Goal: Navigation & Orientation: Find specific page/section

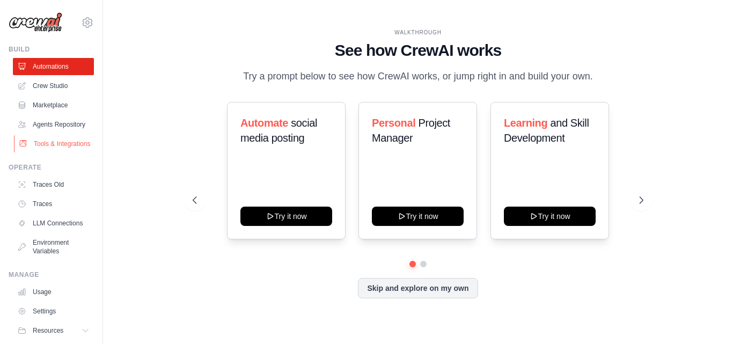
click at [49, 152] on link "Tools & Integrations" at bounding box center [54, 143] width 81 height 17
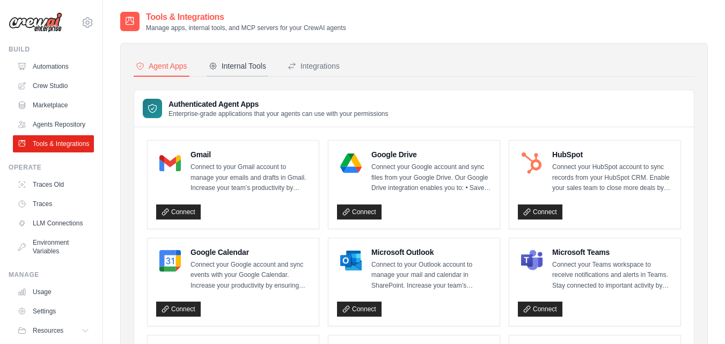
click at [261, 66] on div "Internal Tools" at bounding box center [237, 66] width 57 height 11
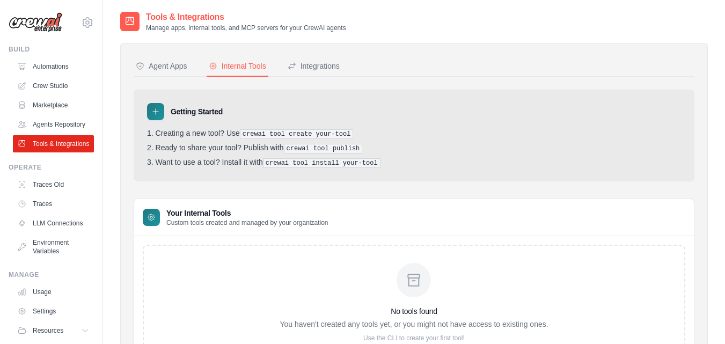
scroll to position [18, 0]
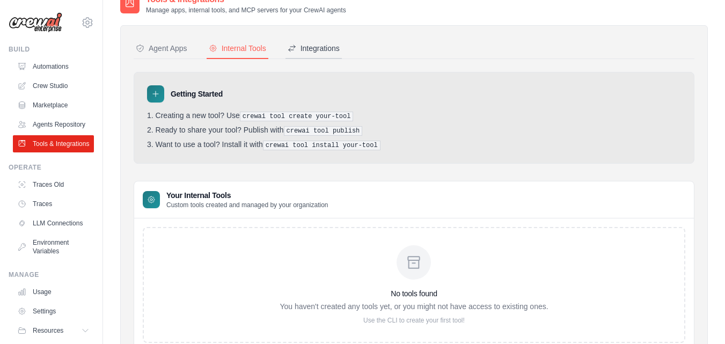
click at [326, 55] on button "Integrations" at bounding box center [313, 49] width 56 height 20
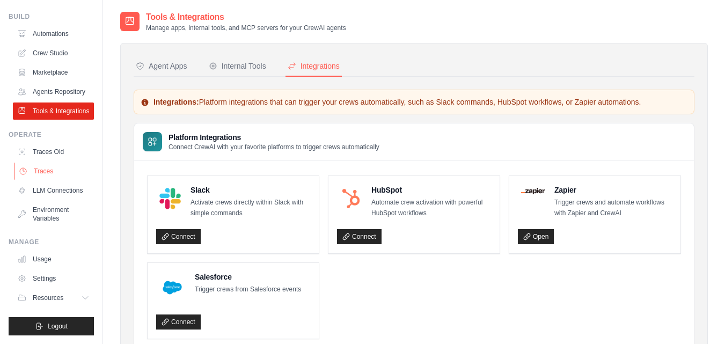
scroll to position [58, 0]
click at [82, 296] on icon at bounding box center [86, 297] width 9 height 9
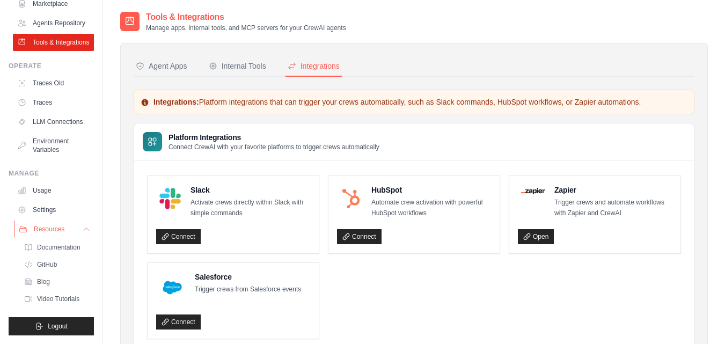
scroll to position [130, 0]
click at [64, 245] on span "Documentation" at bounding box center [59, 247] width 43 height 9
